Goal: Task Accomplishment & Management: Use online tool/utility

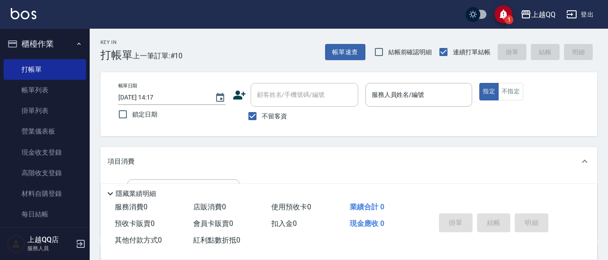
scroll to position [146, 0]
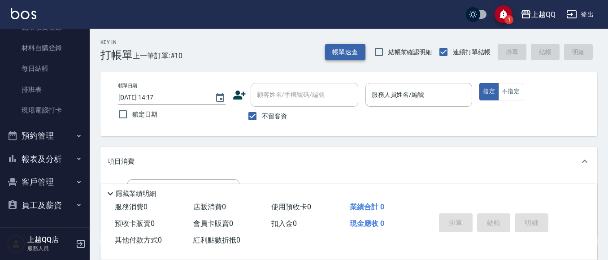
click at [352, 50] on button "帳單速查" at bounding box center [345, 52] width 40 height 17
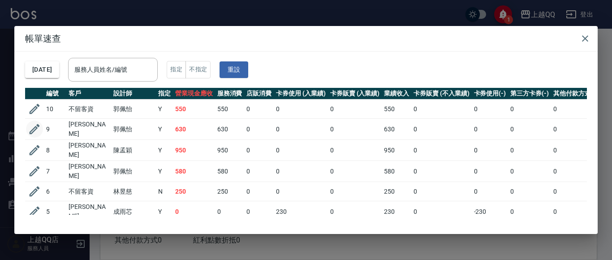
click at [34, 122] on icon "button" at bounding box center [34, 128] width 13 height 13
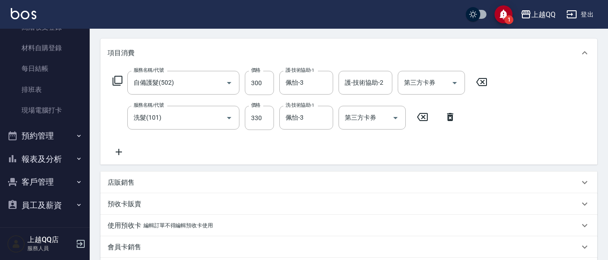
type input "[DATE] 13:39"
type input "佩怡-3"
type input "自備護髮(502)"
type input "洗髮(101)"
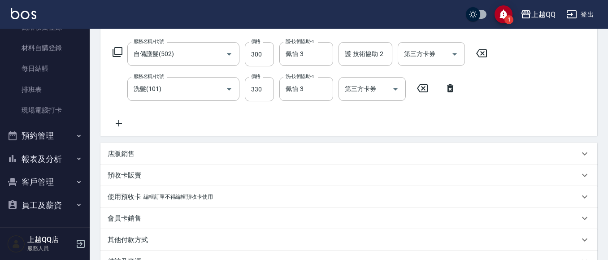
type input "[PERSON_NAME]/0988805789/3931"
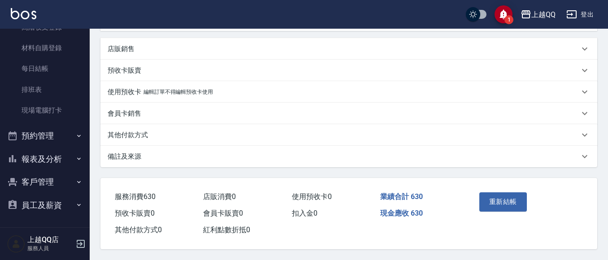
click at [118, 130] on p "其他付款方式" at bounding box center [128, 134] width 40 height 9
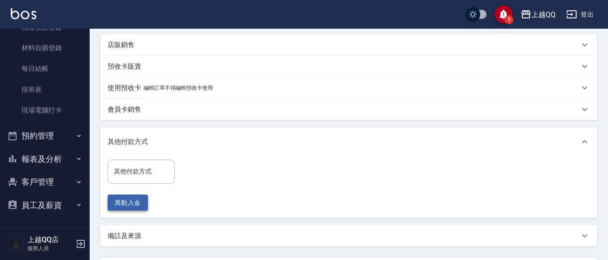
click at [141, 198] on button "異動入金" at bounding box center [128, 202] width 40 height 17
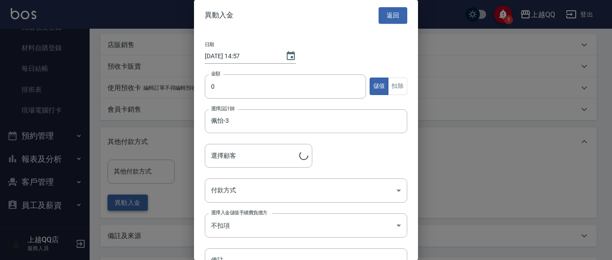
type input "[PERSON_NAME]/0988805789/3931"
click at [222, 82] on input "0" at bounding box center [285, 86] width 161 height 24
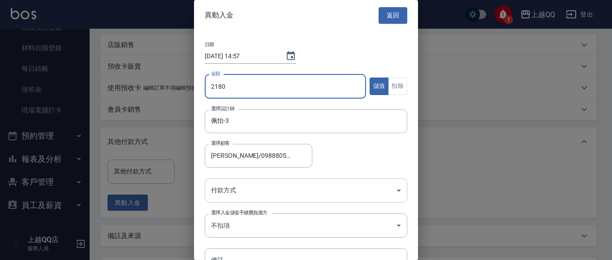
type input "2180"
click at [399, 186] on body "1 上越QQ 登出 櫃檯作業 打帳單 帳單列表 掛單列表 營業儀表板 現金收支登錄 高階收支登錄 材料自購登錄 每日結帳 排班表 現場電腦打卡 預約管理 預約…" at bounding box center [306, 46] width 612 height 585
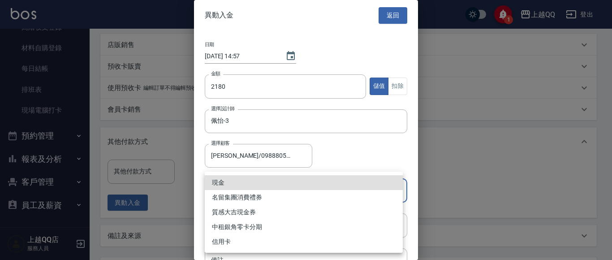
click at [240, 180] on li "現金" at bounding box center [304, 182] width 198 height 15
type input "現金"
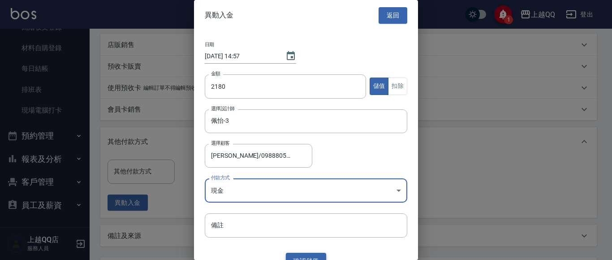
click at [309, 257] on button "確認 儲值" at bounding box center [306, 261] width 40 height 17
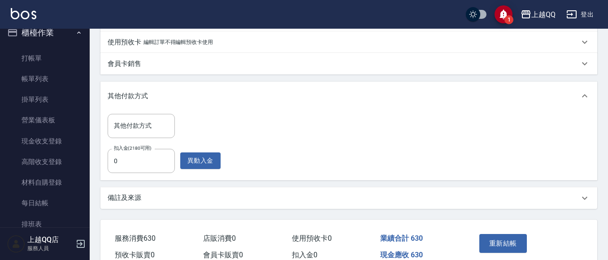
scroll to position [293, 0]
click at [511, 238] on button "重新結帳" at bounding box center [503, 242] width 48 height 19
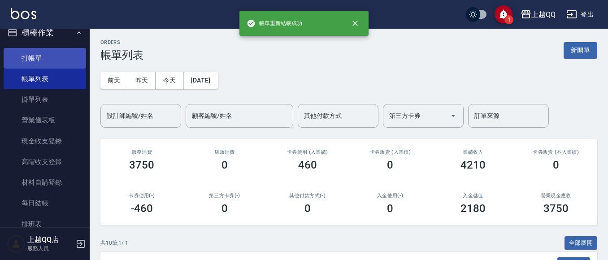
click at [29, 56] on link "打帳單" at bounding box center [45, 58] width 82 height 21
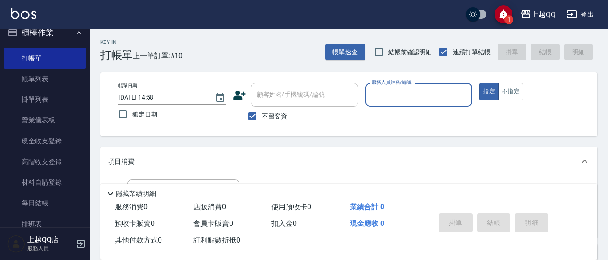
click at [262, 116] on span "不留客資" at bounding box center [274, 116] width 25 height 9
click at [262, 116] on input "不留客資" at bounding box center [252, 116] width 19 height 19
checkbox input "false"
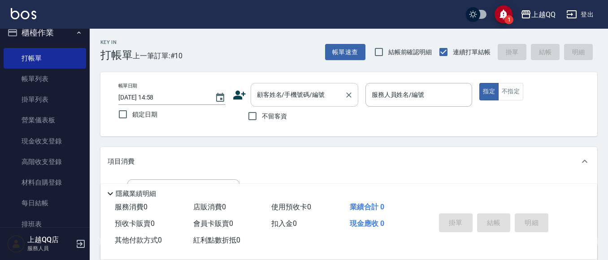
click at [284, 89] on input "顧客姓名/手機號碼/編號" at bounding box center [298, 95] width 86 height 16
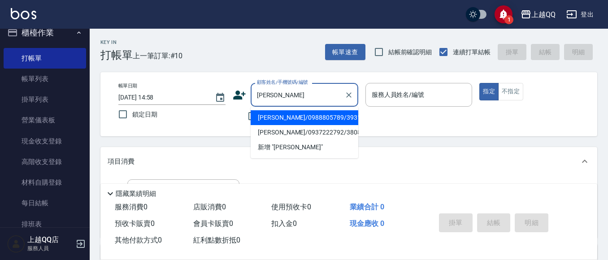
type input "[PERSON_NAME]/0988805789/3931"
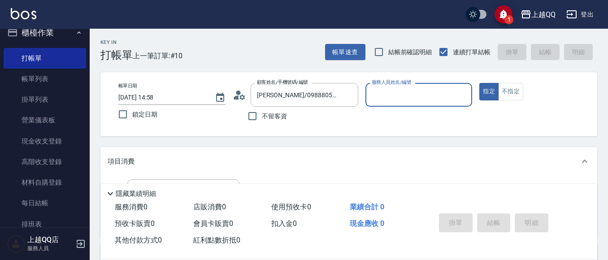
type input "佩怡-3"
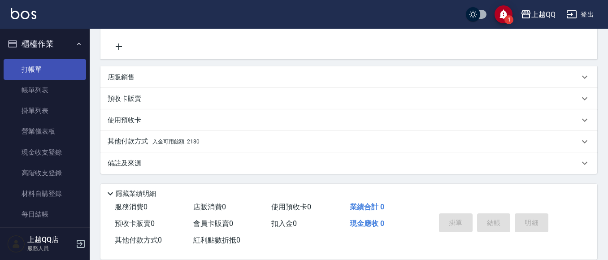
click at [59, 67] on link "打帳單" at bounding box center [45, 69] width 82 height 21
click at [22, 66] on link "打帳單" at bounding box center [45, 69] width 82 height 21
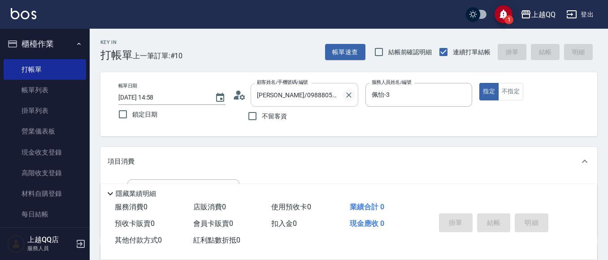
click at [345, 95] on icon "Clear" at bounding box center [348, 95] width 9 height 9
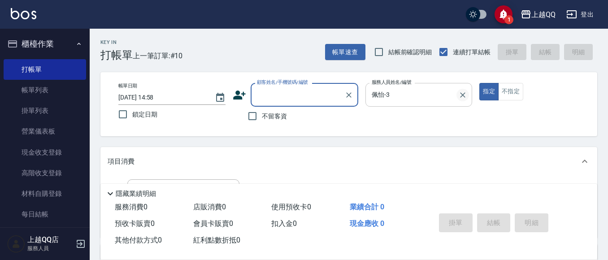
click at [463, 96] on icon "Clear" at bounding box center [462, 95] width 9 height 9
